Goal: Check status: Check status

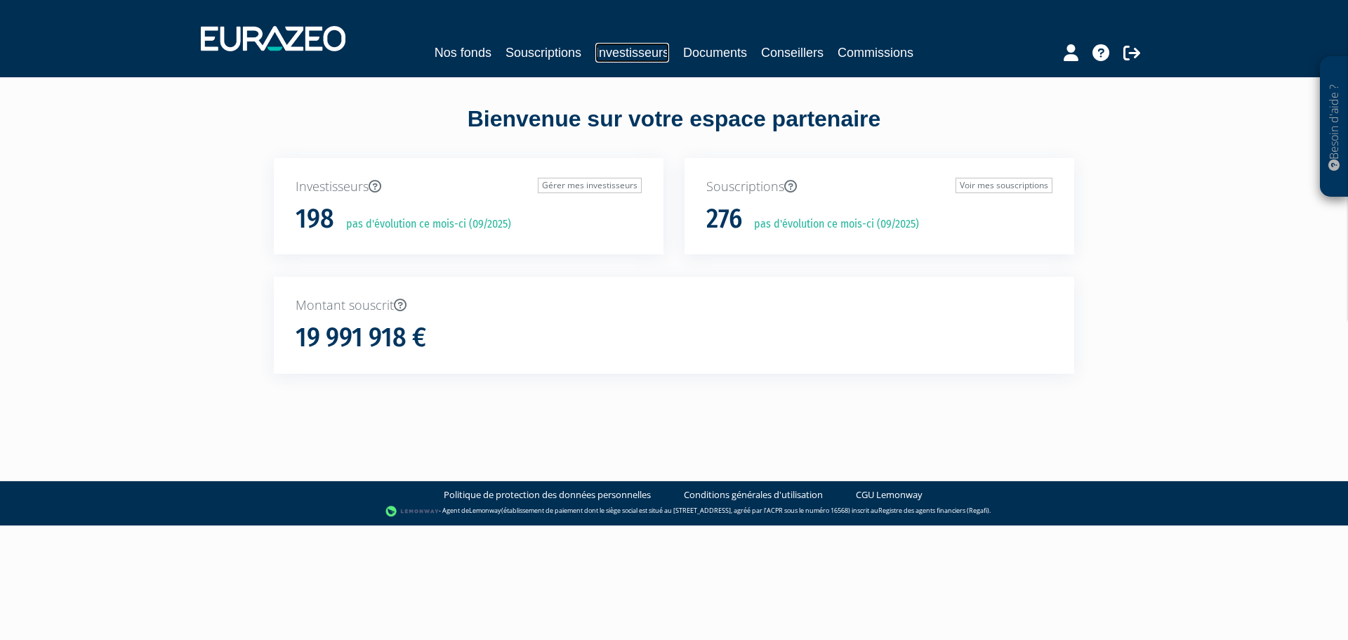
click at [626, 49] on link "Investisseurs" at bounding box center [632, 53] width 74 height 20
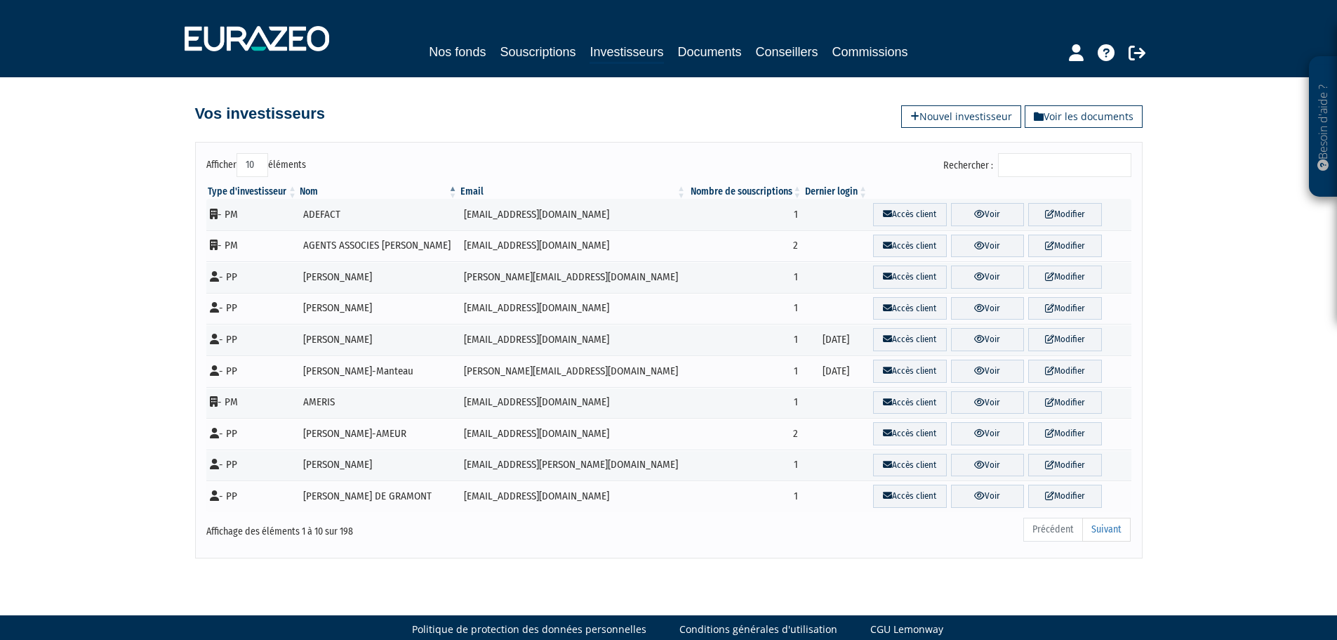
click at [1096, 166] on input "Rechercher :" at bounding box center [1064, 165] width 133 height 24
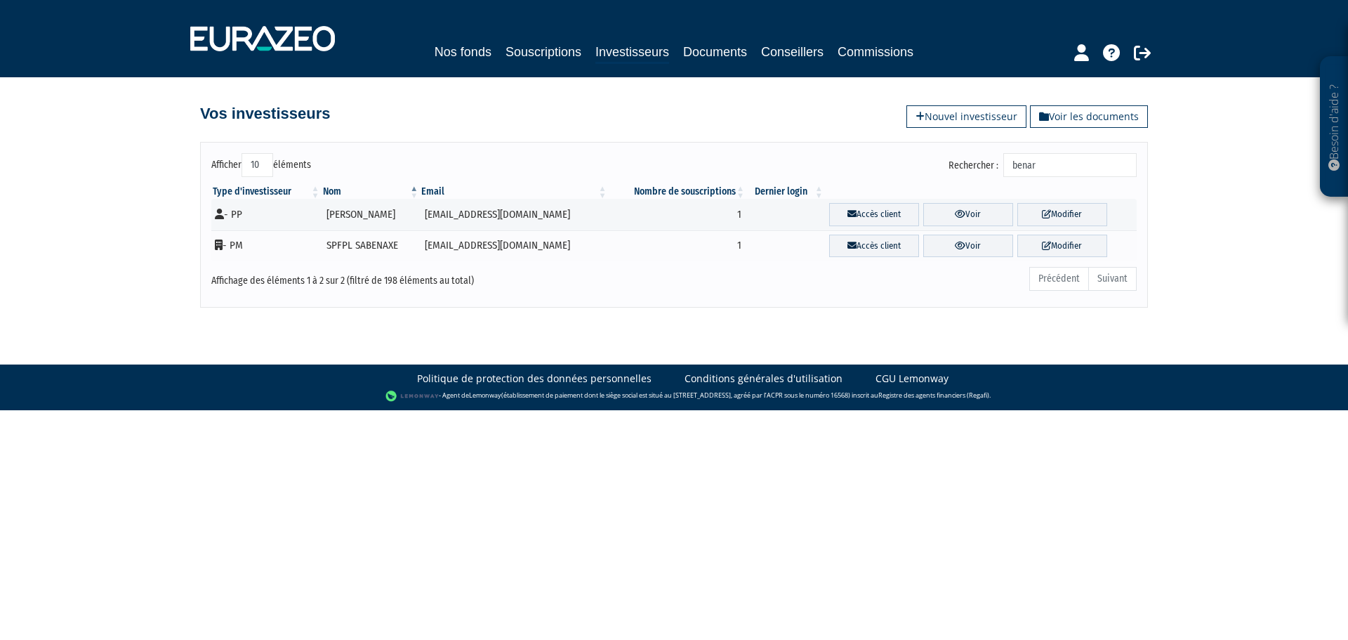
type input "benard"
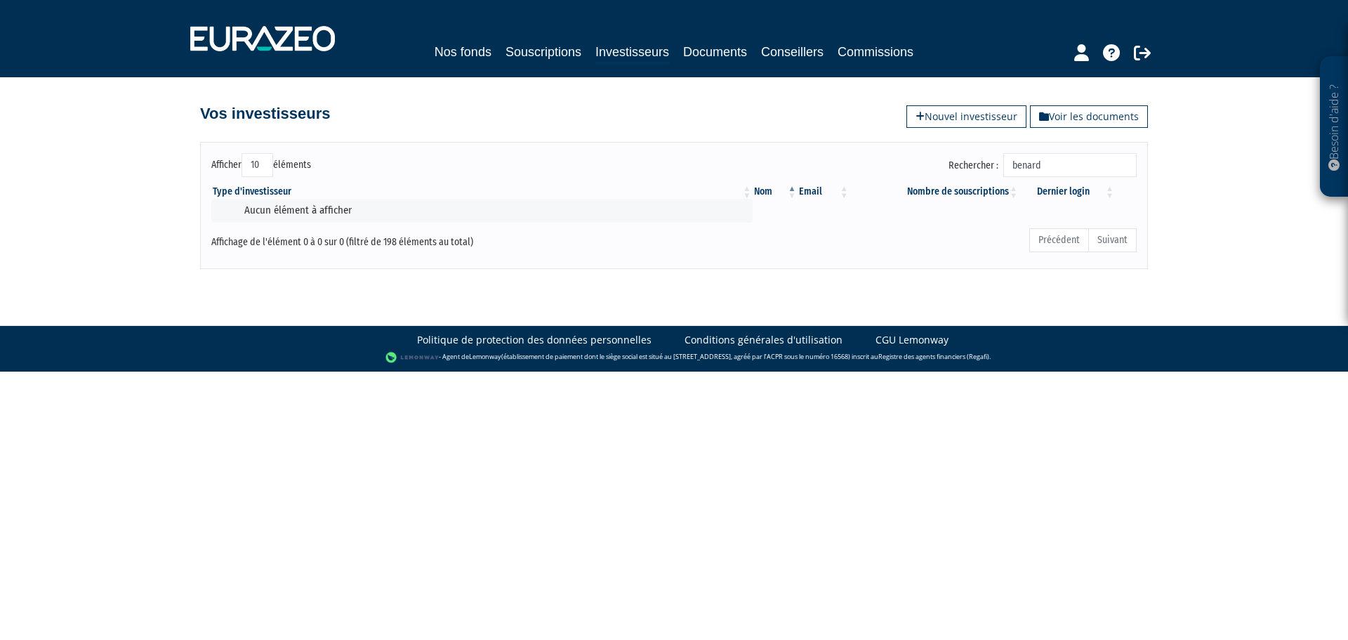
drag, startPoint x: 1099, startPoint y: 165, endPoint x: 1021, endPoint y: 165, distance: 77.9
click at [1021, 165] on input "benard" at bounding box center [1069, 165] width 133 height 24
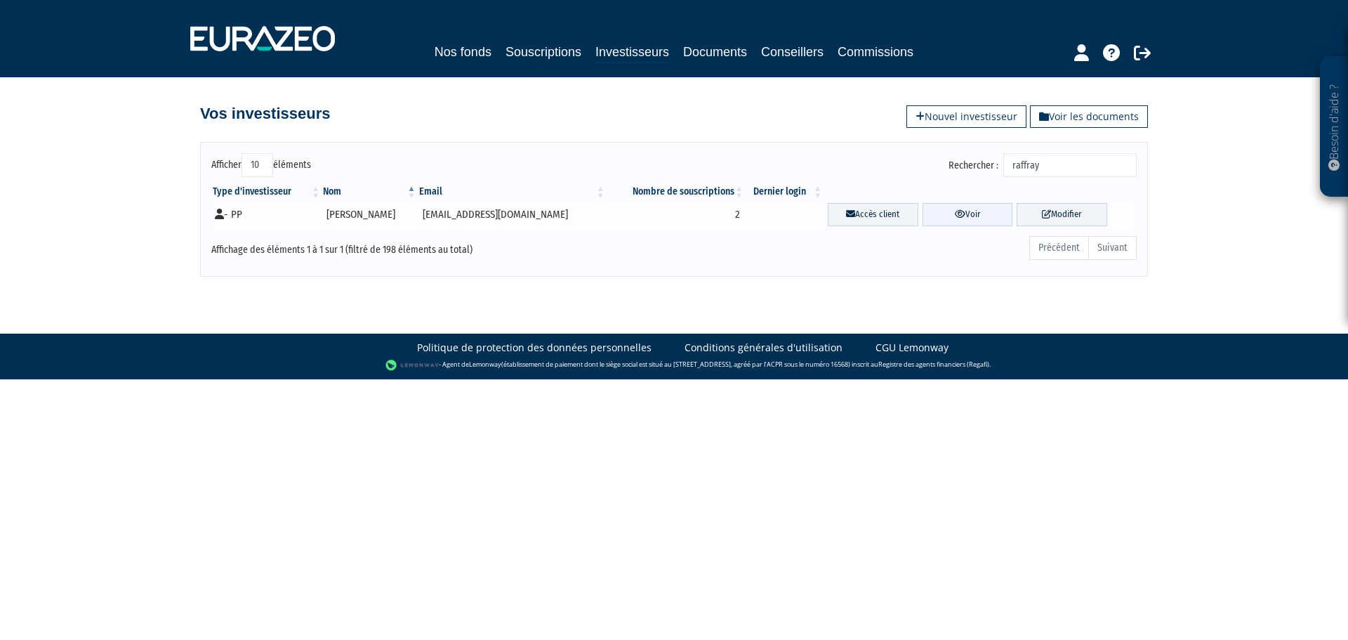
type input "raffray"
click at [986, 211] on link "Voir" at bounding box center [967, 214] width 91 height 23
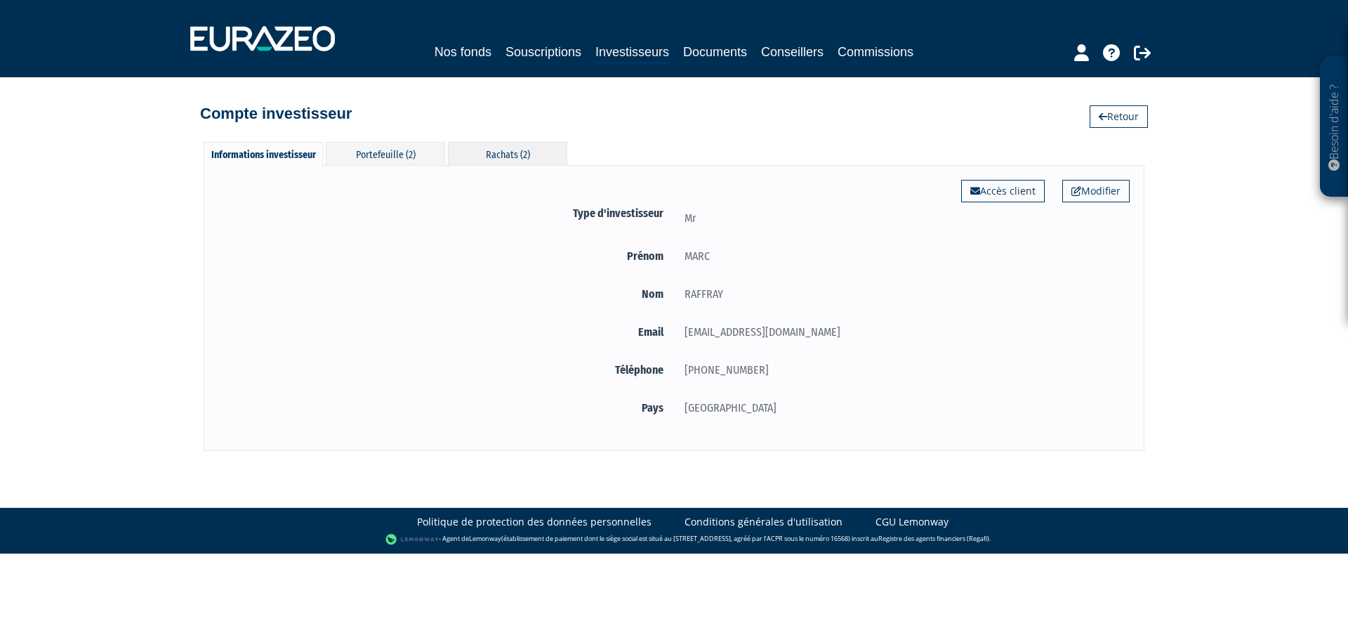
click at [508, 147] on div "Rachats (2)" at bounding box center [507, 153] width 119 height 23
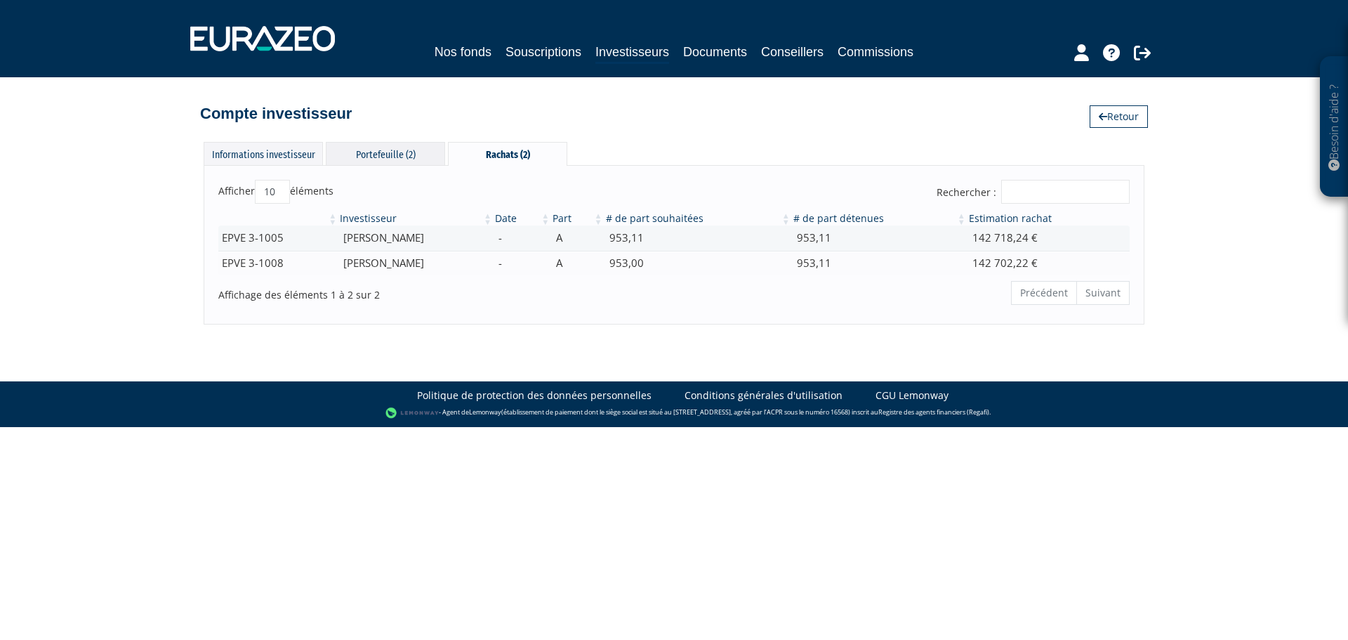
click at [369, 156] on div "Portefeuille (2)" at bounding box center [385, 153] width 119 height 23
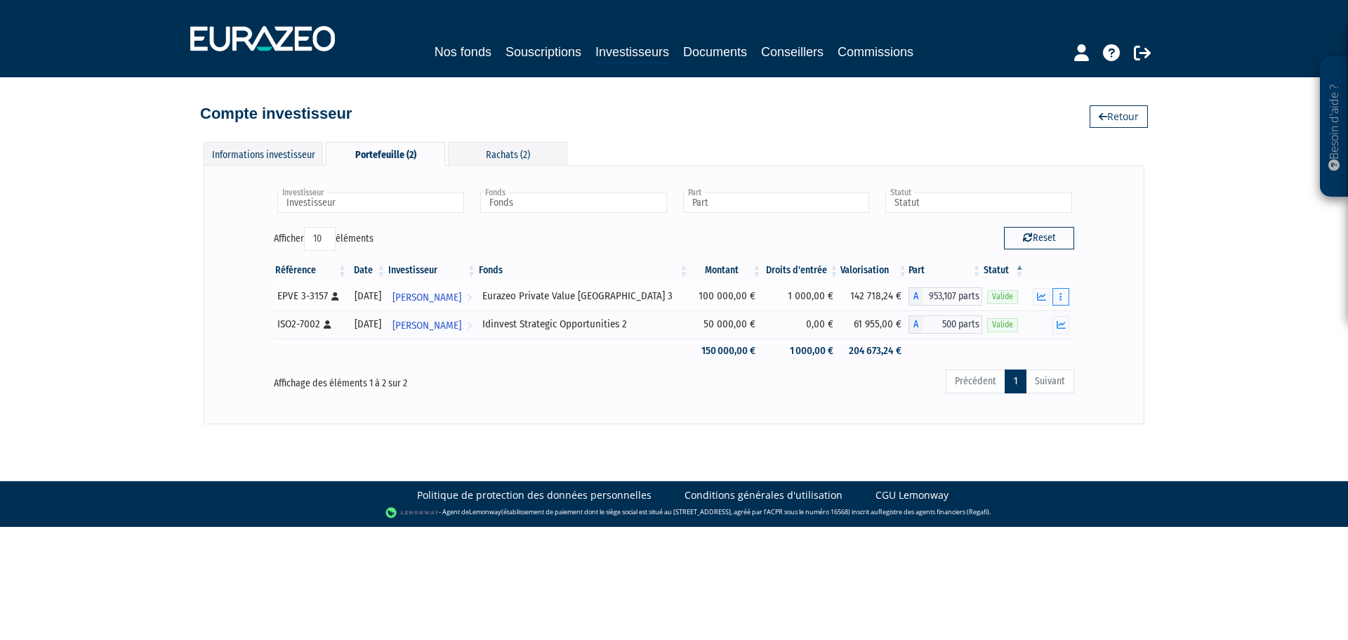
click at [1059, 296] on icon "button" at bounding box center [1060, 296] width 2 height 9
click at [1024, 343] on link "Historique de rachat(s)" at bounding box center [1007, 347] width 116 height 23
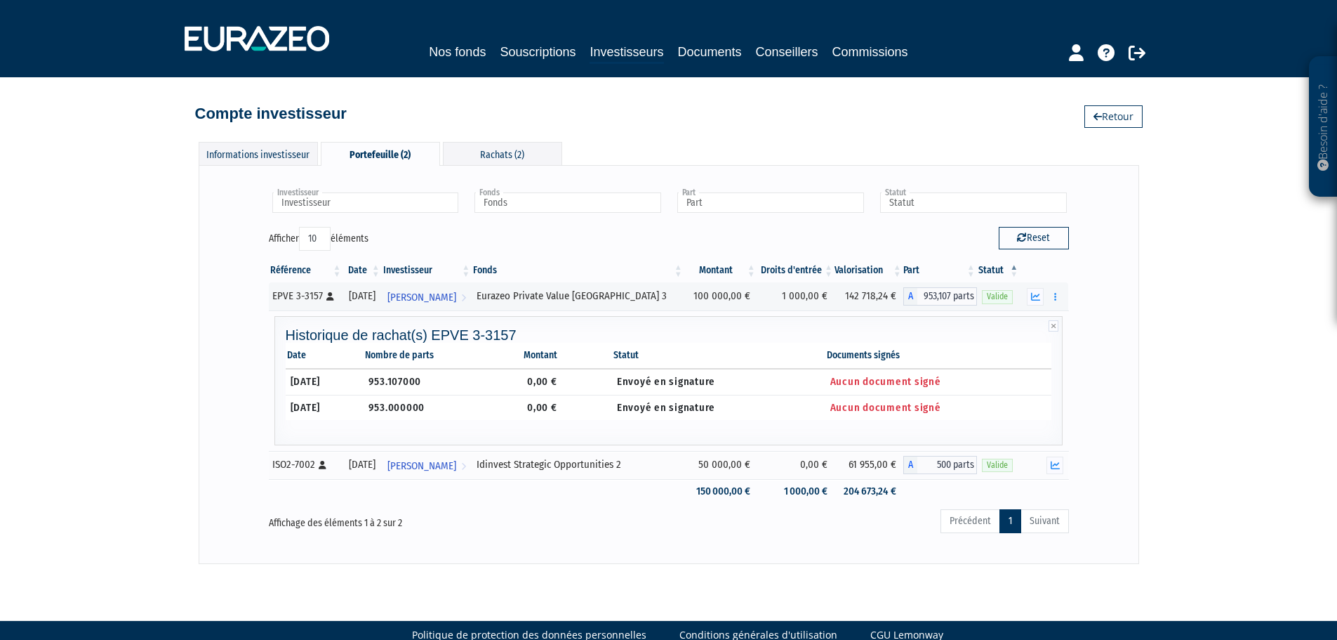
click at [1181, 303] on div "Besoin d'aide ? × J'ai besoin d'aide Si vous avez une question à propos du fonc…" at bounding box center [668, 282] width 1337 height 564
click at [606, 45] on link "Investisseurs" at bounding box center [627, 53] width 74 height 22
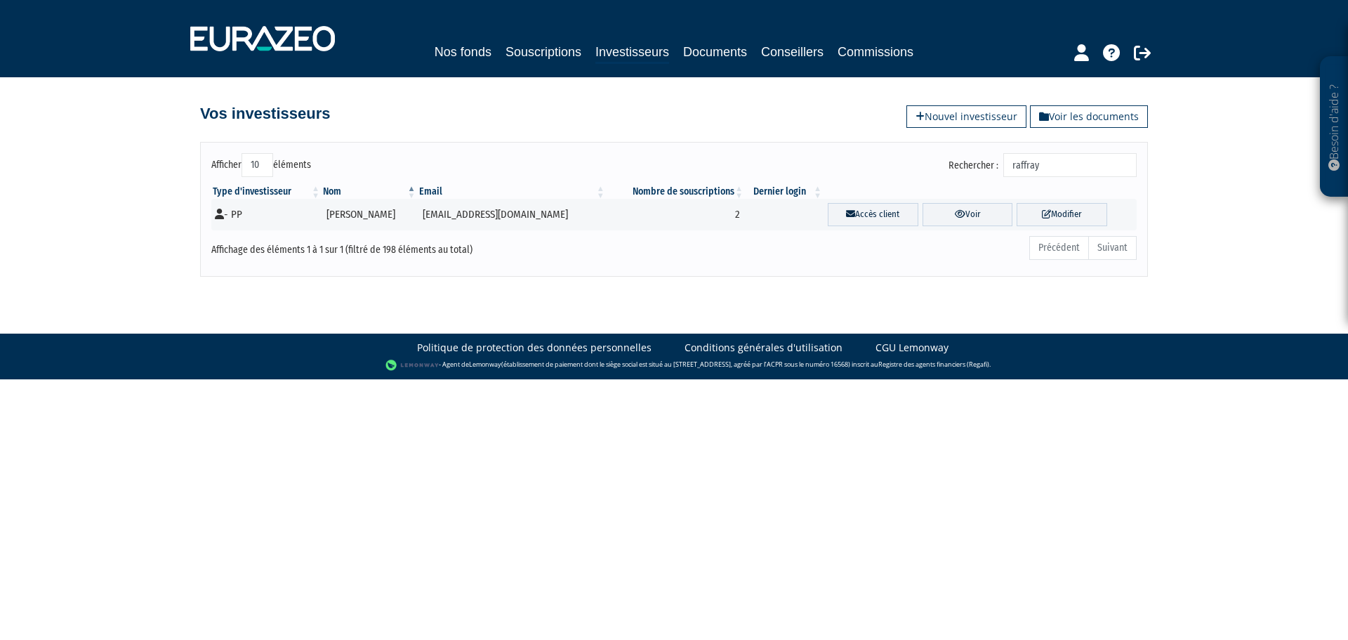
click at [1077, 169] on input "raffray" at bounding box center [1069, 165] width 133 height 24
click at [1075, 167] on input "raffray" at bounding box center [1069, 165] width 133 height 24
type input "monget"
click at [975, 218] on link "Voir" at bounding box center [967, 214] width 91 height 23
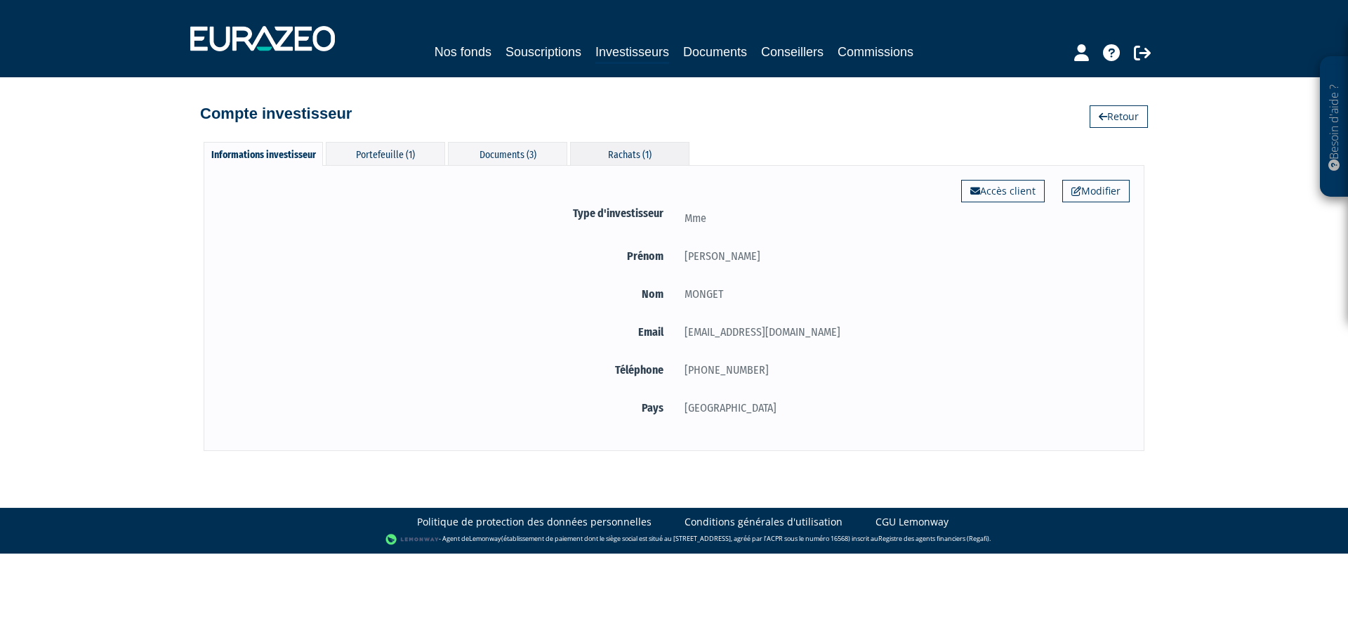
click at [611, 148] on div "Rachats (1)" at bounding box center [629, 153] width 119 height 23
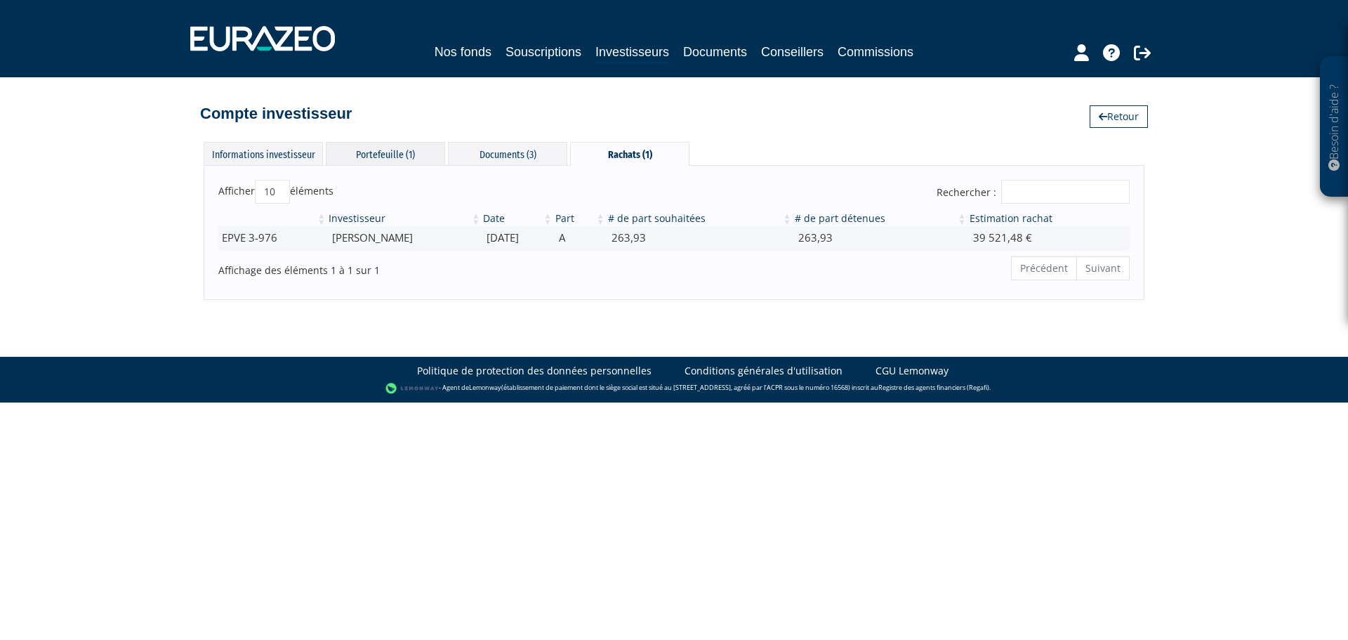
click at [404, 144] on div "Portefeuille (1)" at bounding box center [385, 153] width 119 height 23
